Goal: Task Accomplishment & Management: Manage account settings

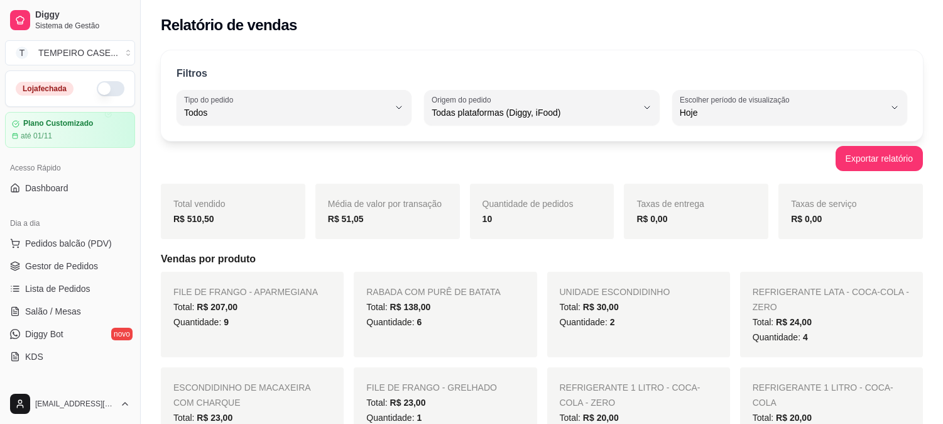
select select "ALL"
select select "0"
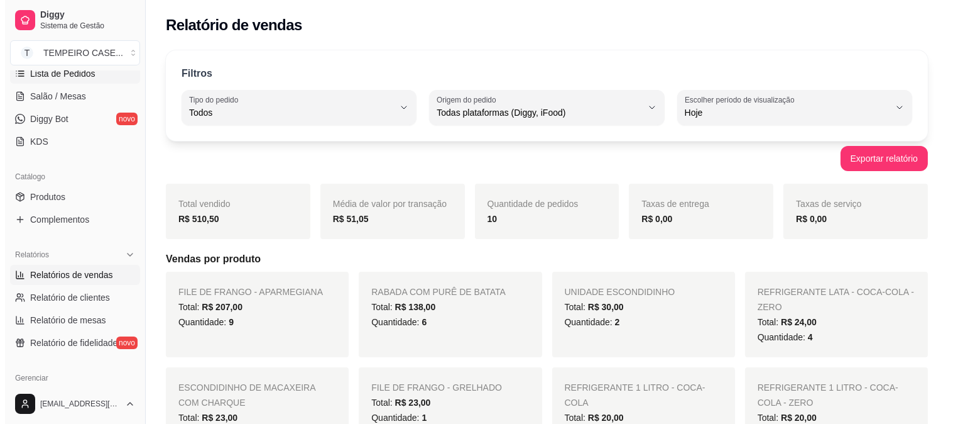
scroll to position [131, 0]
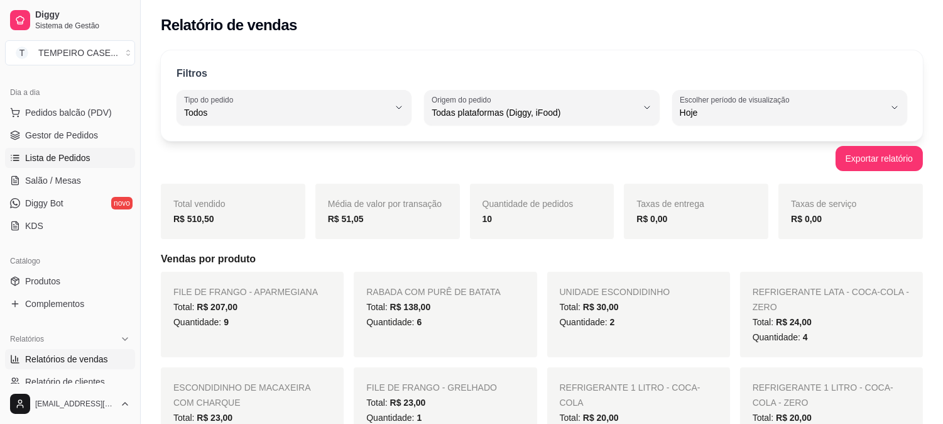
click at [68, 167] on link "Lista de Pedidos" at bounding box center [70, 158] width 130 height 20
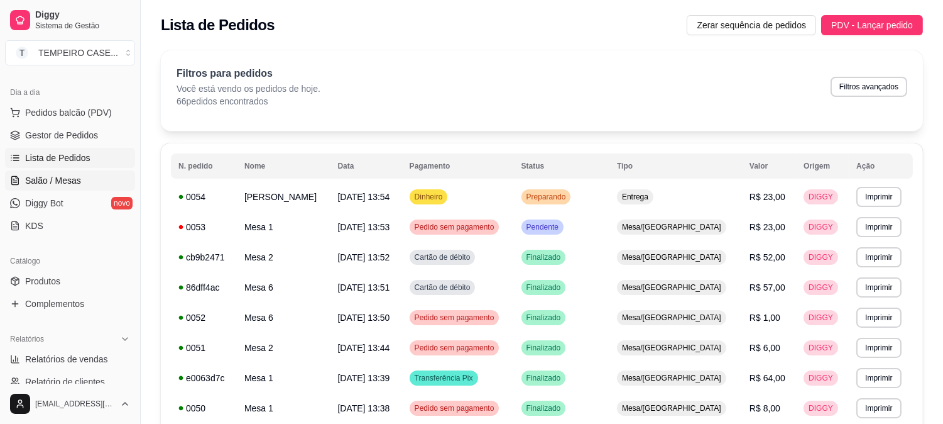
click at [60, 172] on link "Salão / Mesas" at bounding box center [70, 180] width 130 height 20
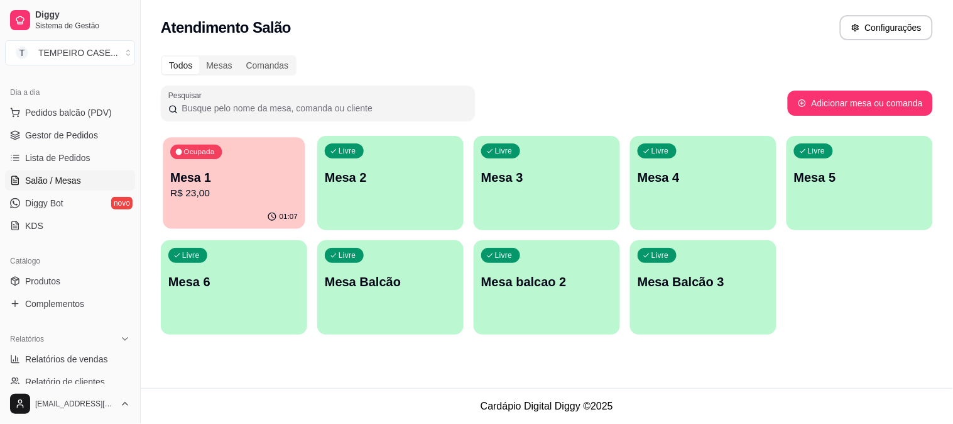
click at [249, 190] on p "R$ 23,00" at bounding box center [234, 193] width 128 height 14
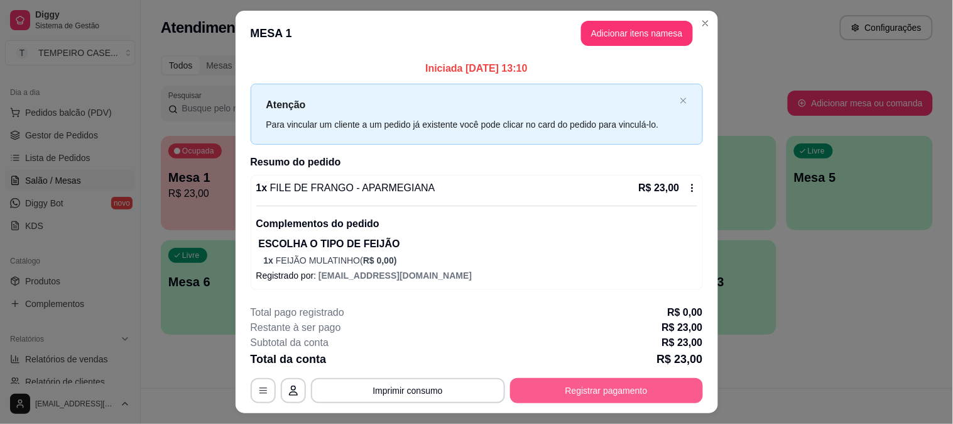
click at [615, 382] on button "Registrar pagamento" at bounding box center [606, 390] width 193 height 25
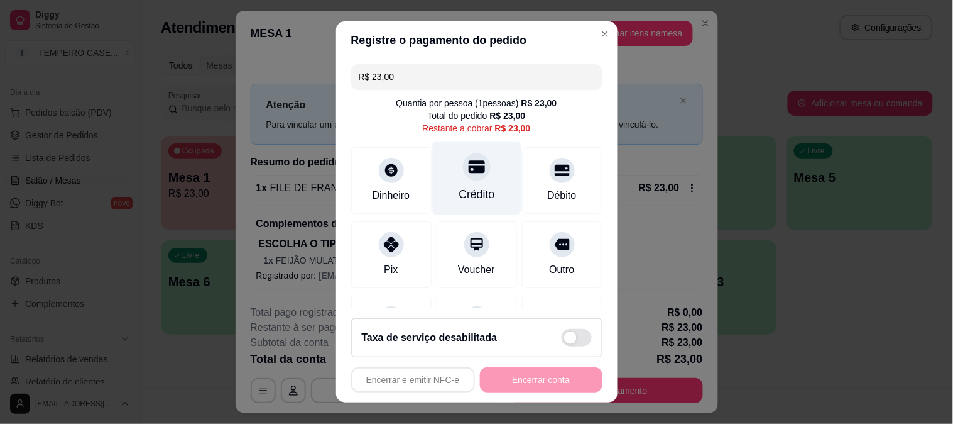
click at [471, 201] on div "Crédito" at bounding box center [477, 194] width 36 height 16
type input "R$ 0,00"
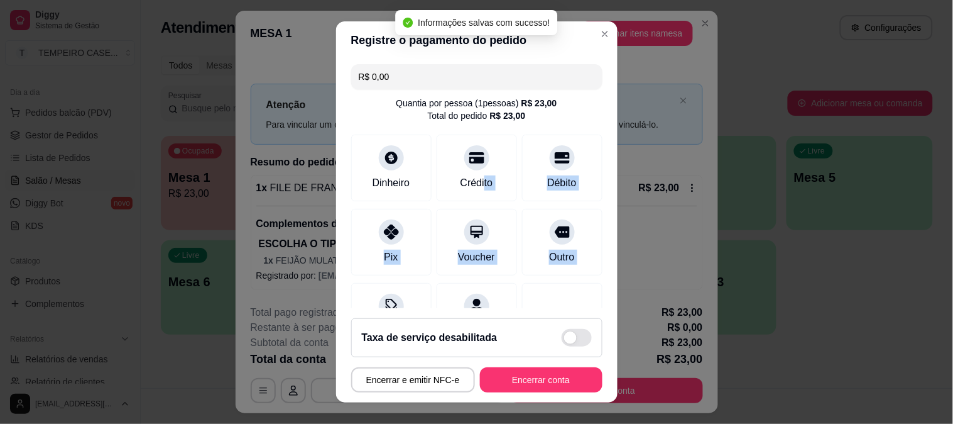
drag, startPoint x: 470, startPoint y: 201, endPoint x: 0, endPoint y: 413, distance: 515.6
click at [0, 333] on div "Registre o pagamento do pedido R$ 0,00 Quantia por pessoa ( 1 pessoas) R$ 23,00…" at bounding box center [476, 212] width 953 height 424
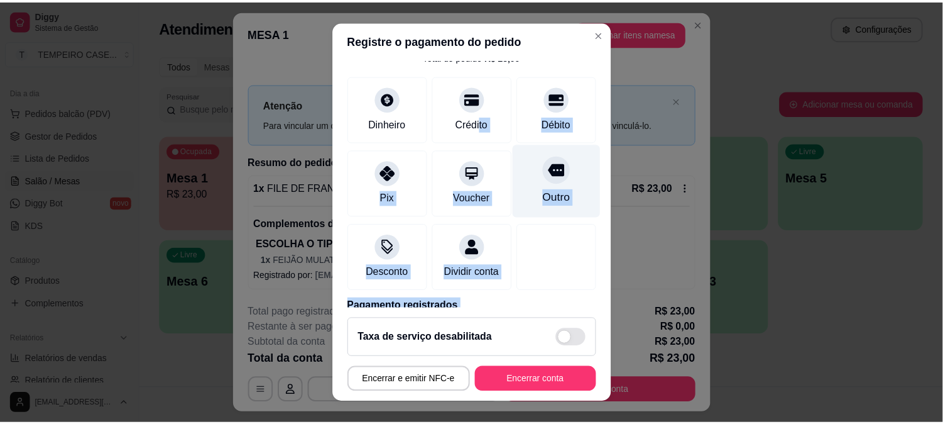
scroll to position [126, 0]
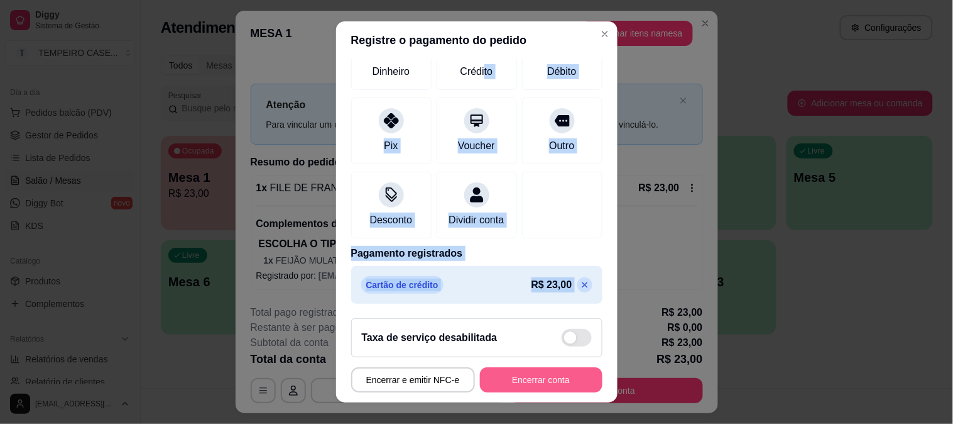
click at [512, 390] on button "Encerrar conta" at bounding box center [541, 379] width 123 height 25
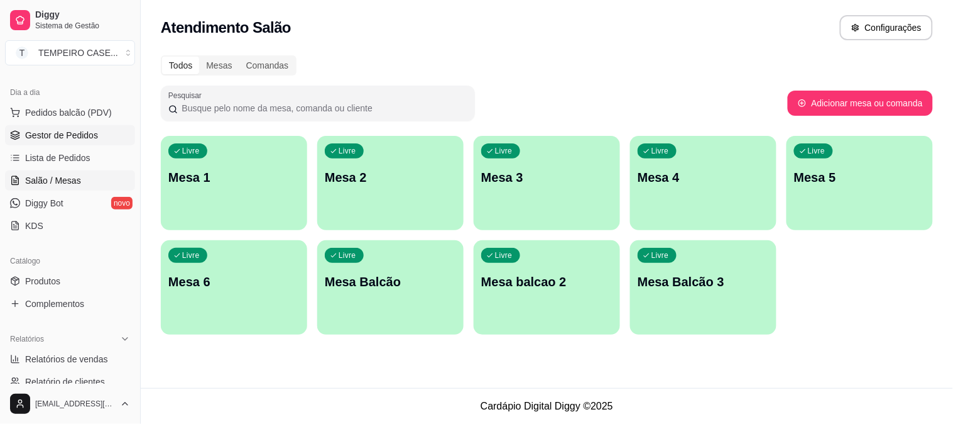
click at [57, 141] on link "Gestor de Pedidos" at bounding box center [70, 135] width 130 height 20
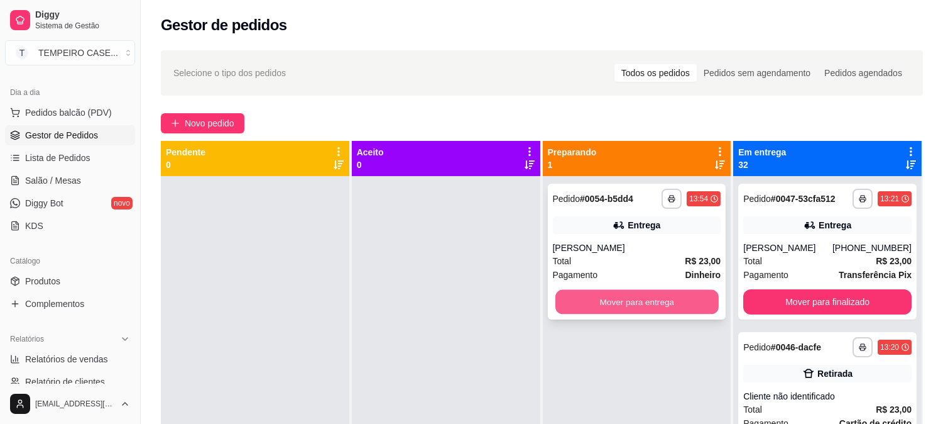
click at [630, 299] on button "Mover para entrega" at bounding box center [637, 302] width 163 height 25
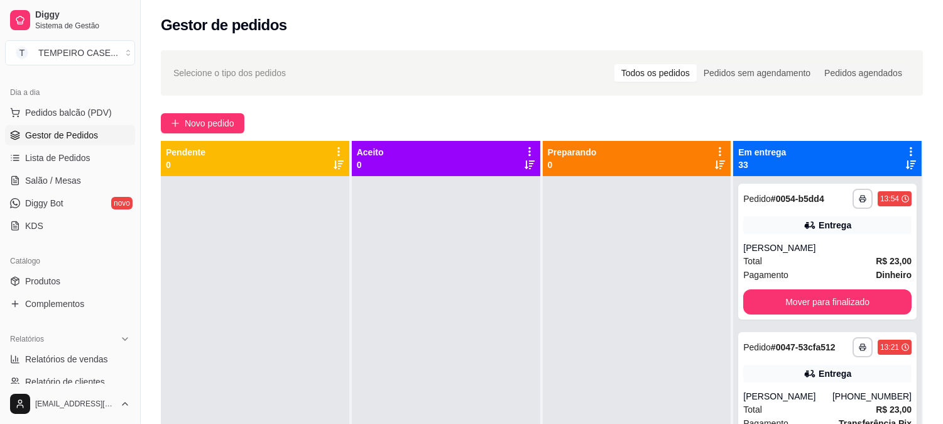
click at [906, 146] on icon at bounding box center [911, 151] width 11 height 11
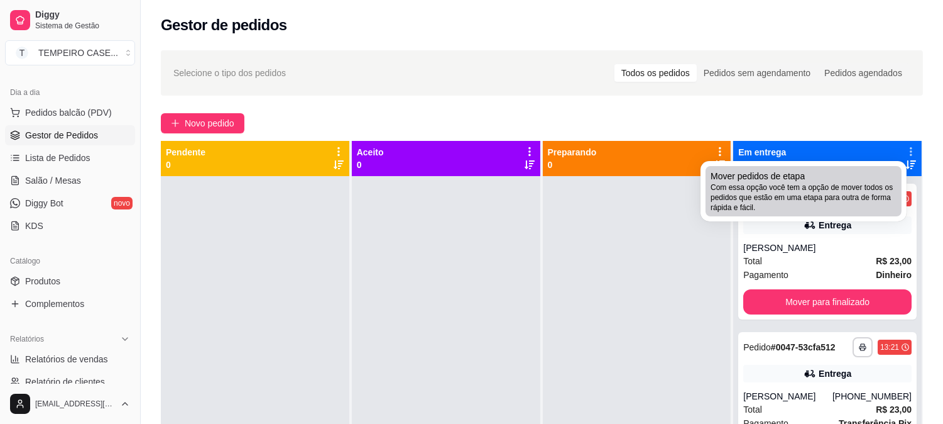
click at [777, 177] on span "Mover pedidos de etapa" at bounding box center [758, 176] width 94 height 13
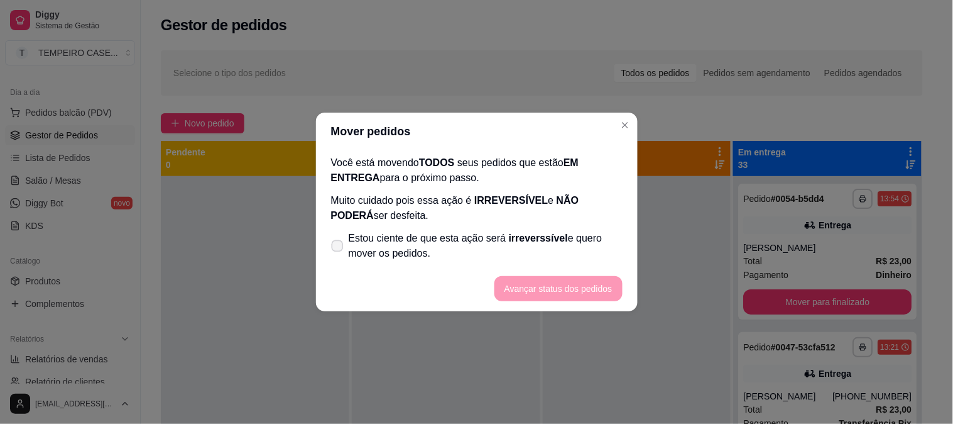
click at [405, 246] on span "Estou ciente de que esta ação será irreverssível e quero mover os pedidos." at bounding box center [486, 246] width 274 height 30
click at [339, 248] on input "Estou ciente de que esta ação será irreverssível e quero mover os pedidos." at bounding box center [335, 252] width 8 height 8
checkbox input "true"
click at [613, 289] on button "Avançar status dos pedidos" at bounding box center [559, 289] width 124 height 25
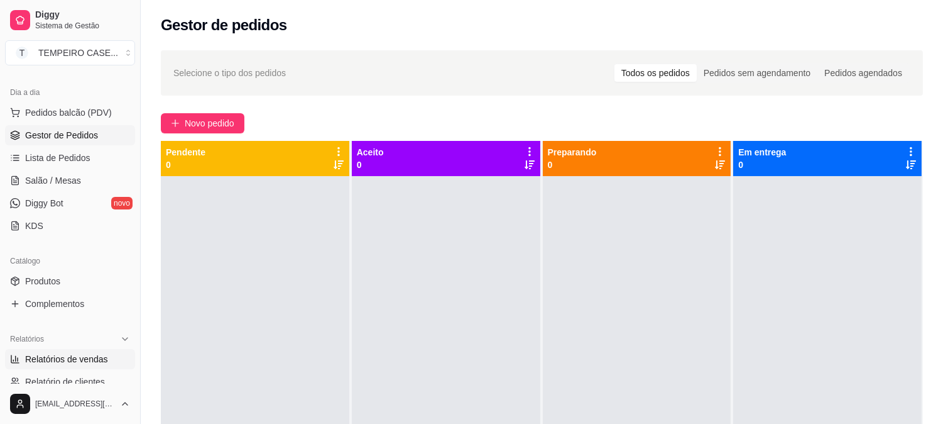
click at [60, 353] on span "Relatórios de vendas" at bounding box center [66, 359] width 83 height 13
select select "ALL"
select select "0"
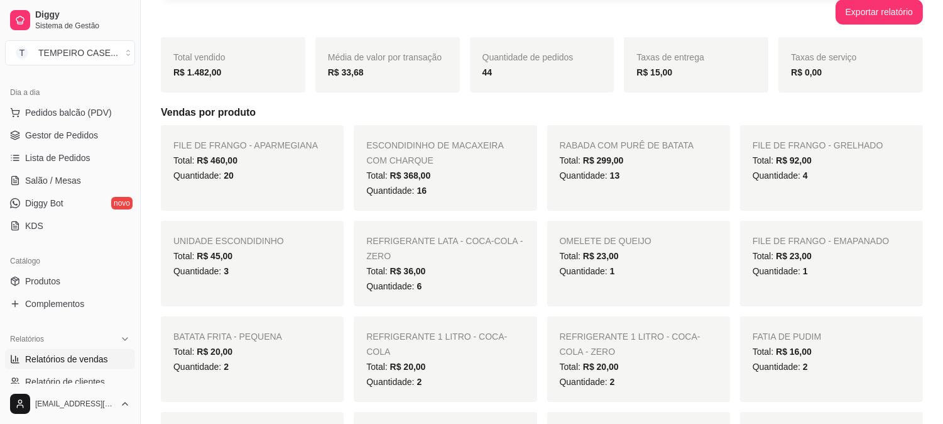
scroll to position [140, 0]
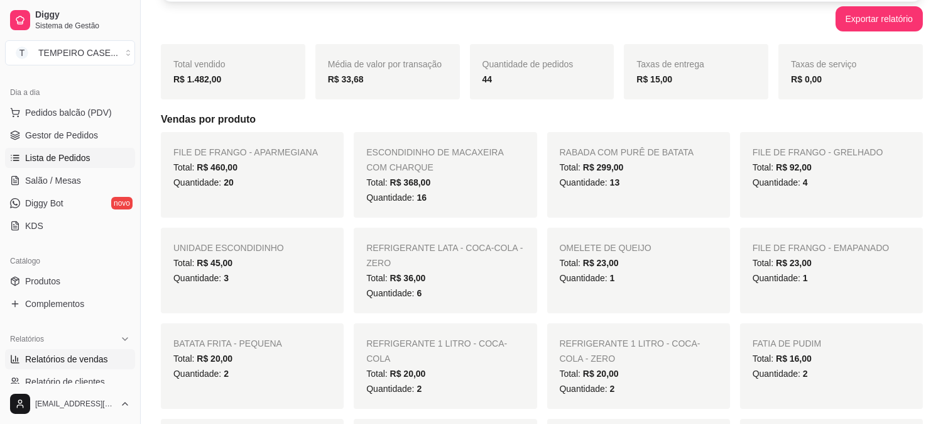
click at [60, 162] on span "Lista de Pedidos" at bounding box center [57, 157] width 65 height 13
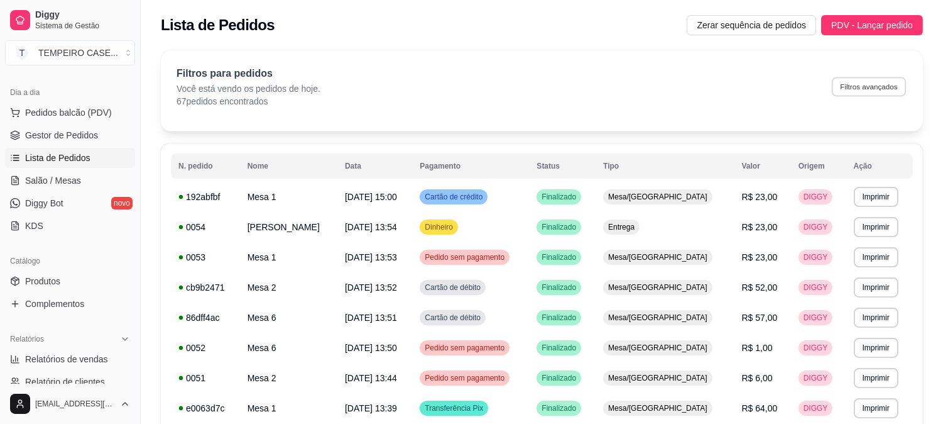
click at [875, 92] on button "Filtros avançados" at bounding box center [869, 86] width 74 height 19
select select "0"
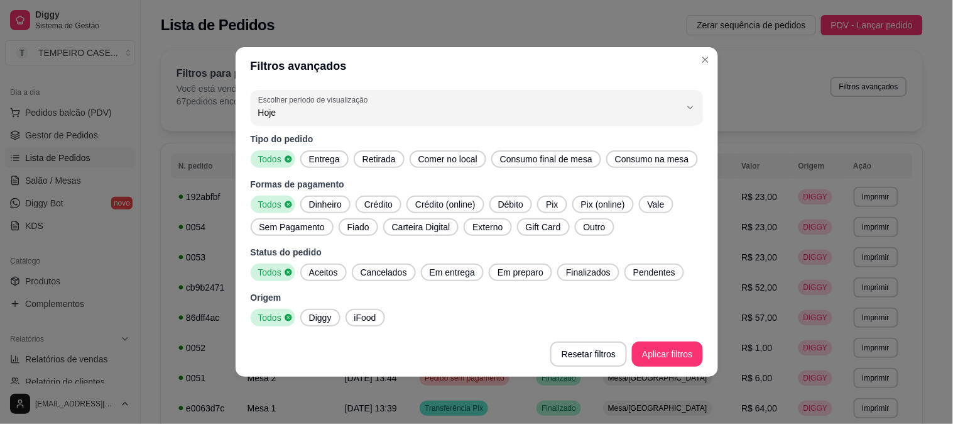
click at [306, 155] on span "Entrega" at bounding box center [324, 159] width 41 height 13
click at [319, 263] on div "Aceitos" at bounding box center [323, 272] width 47 height 18
click at [441, 264] on div "Em entrega" at bounding box center [452, 272] width 63 height 18
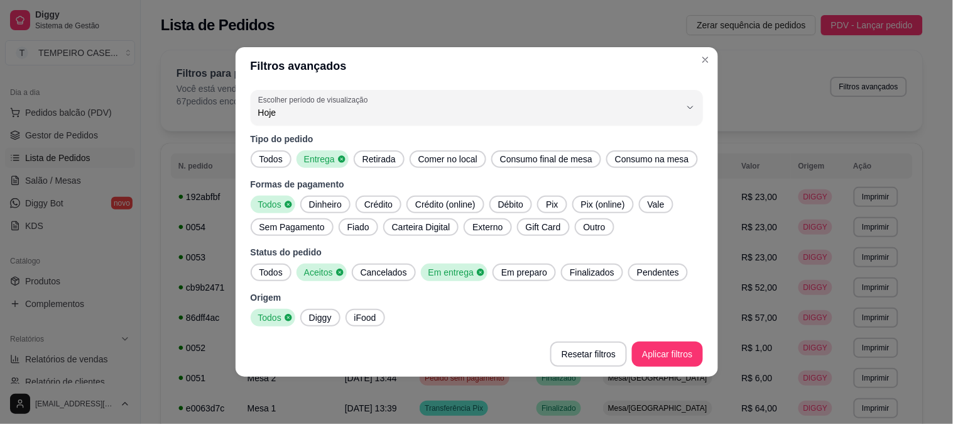
drag, startPoint x: 510, startPoint y: 274, endPoint x: 637, endPoint y: 274, distance: 127.0
click at [511, 274] on span "Em preparo" at bounding box center [525, 272] width 56 height 13
click at [637, 274] on span "Pendentes" at bounding box center [662, 272] width 52 height 13
click at [573, 274] on span "Finalizados" at bounding box center [596, 272] width 55 height 13
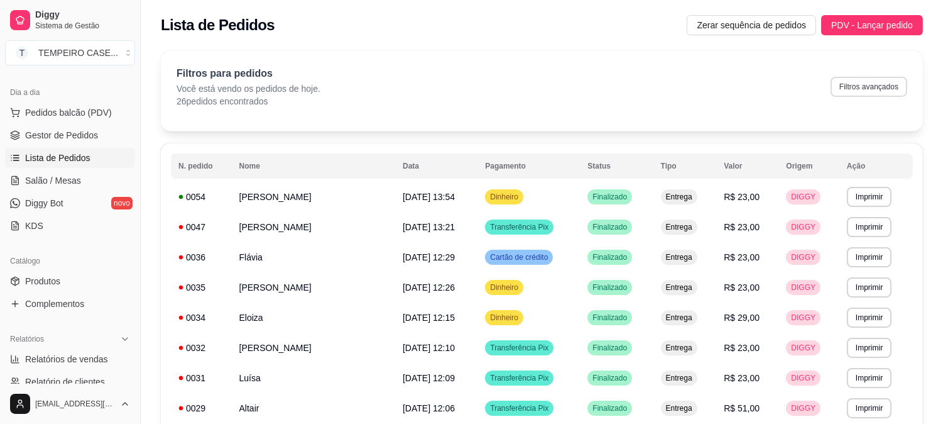
click at [839, 87] on button "Filtros avançados" at bounding box center [869, 87] width 77 height 20
select select "0"
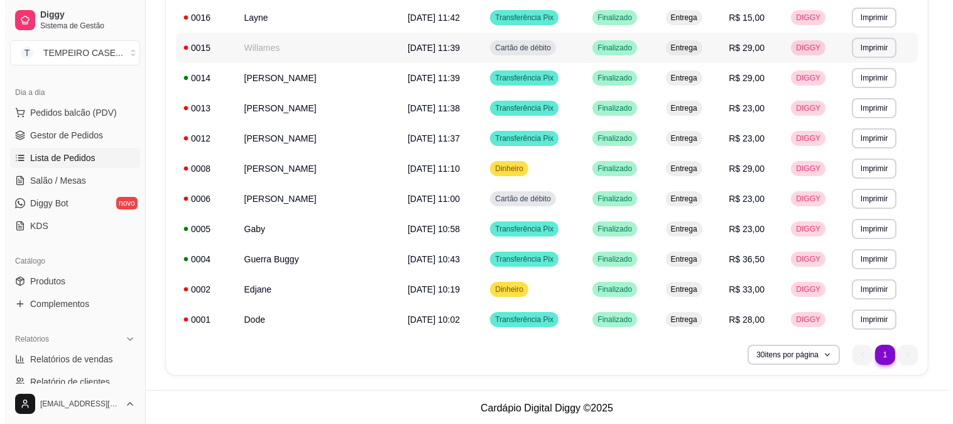
scroll to position [632, 0]
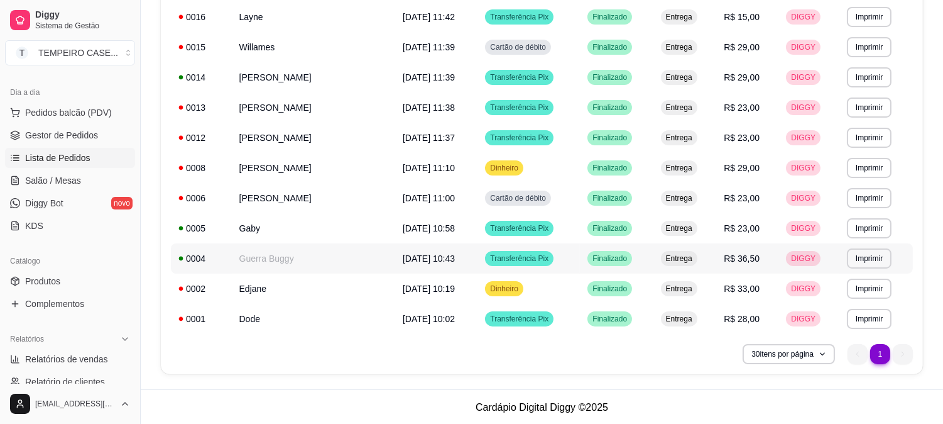
click at [260, 253] on td "Guerra Buggy" at bounding box center [314, 258] width 164 height 30
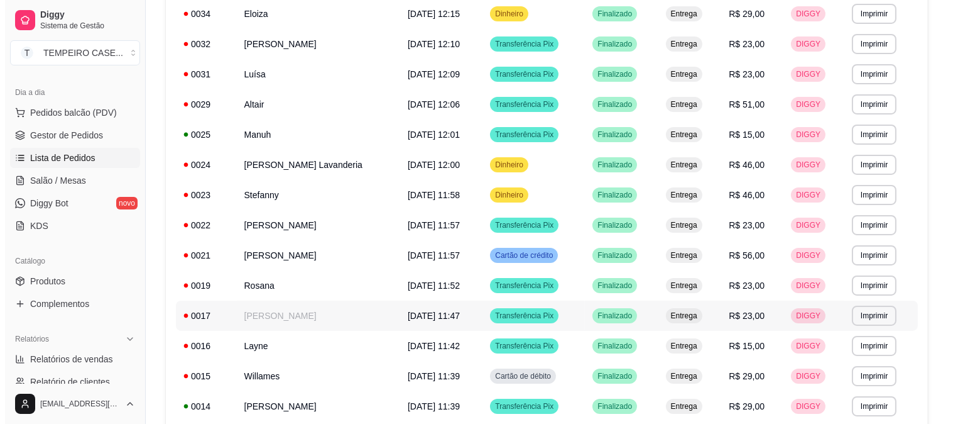
scroll to position [283, 0]
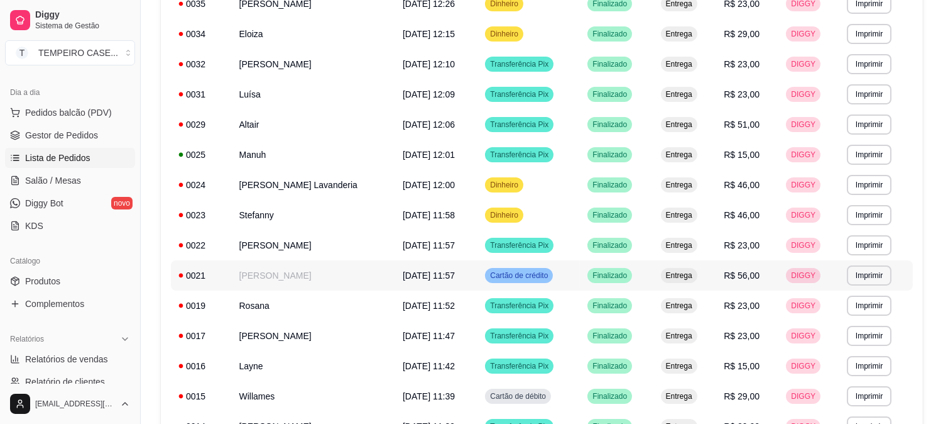
click at [333, 280] on td "[PERSON_NAME]" at bounding box center [314, 275] width 164 height 30
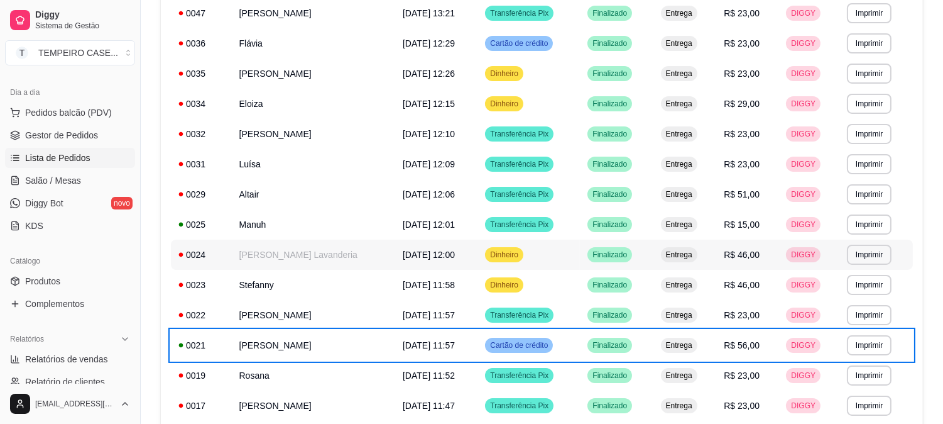
scroll to position [143, 0]
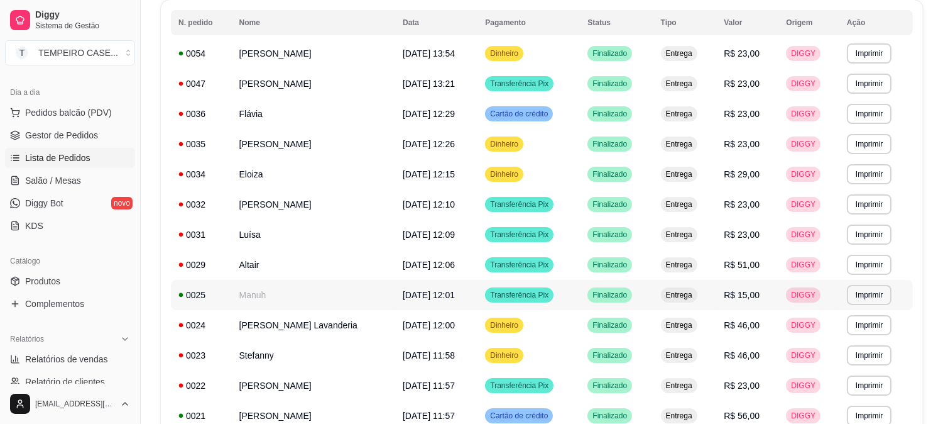
click at [365, 298] on td "Manuh" at bounding box center [314, 295] width 164 height 30
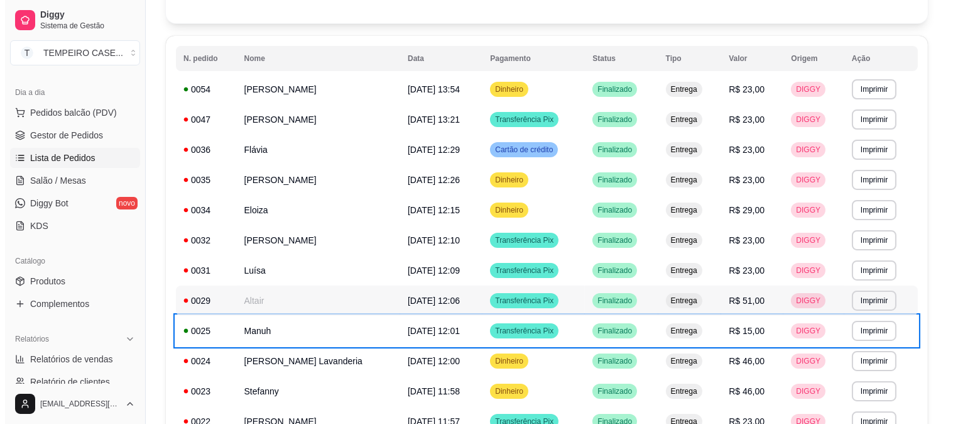
scroll to position [74, 0]
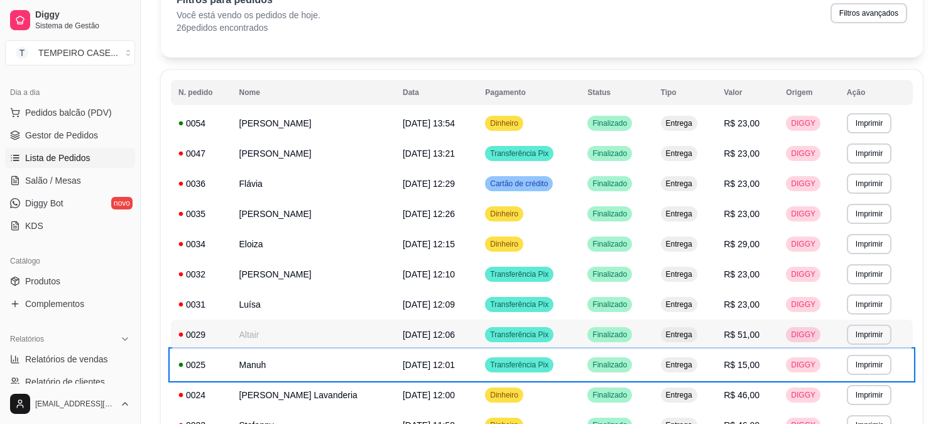
click at [265, 322] on td "Altair" at bounding box center [314, 334] width 164 height 30
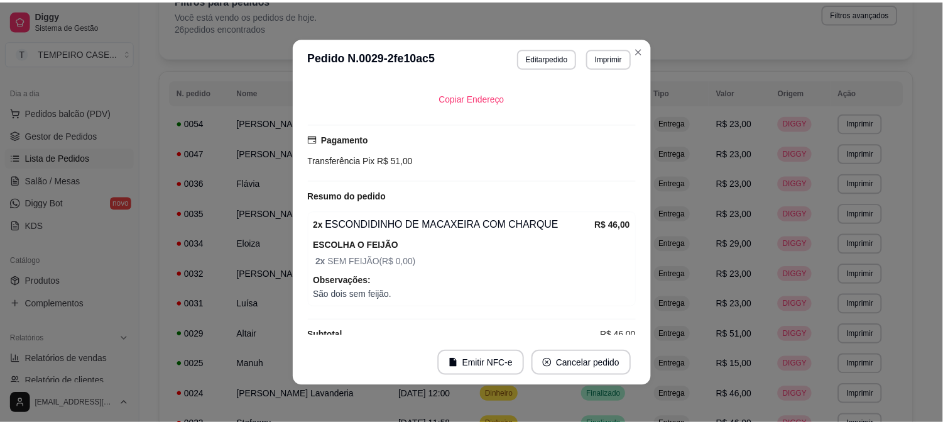
scroll to position [206, 0]
